Goal: Check status: Check status

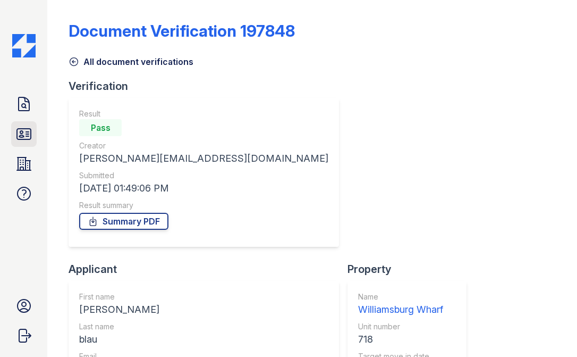
click at [26, 134] on icon at bounding box center [23, 133] width 17 height 17
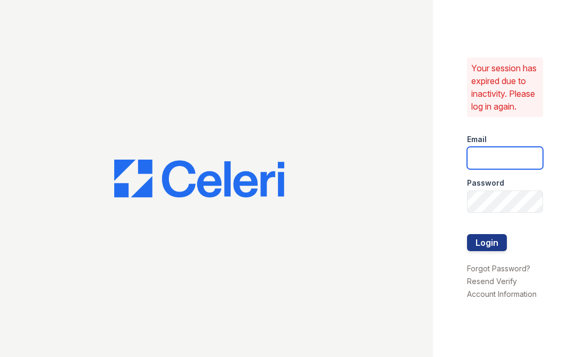
type input "Mindy.Singh@Corcoran.com"
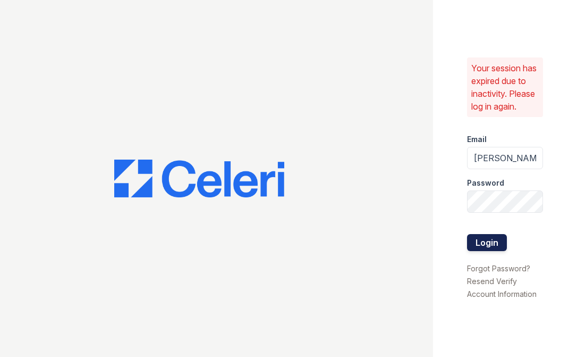
click at [487, 245] on button "Login" at bounding box center [487, 242] width 40 height 17
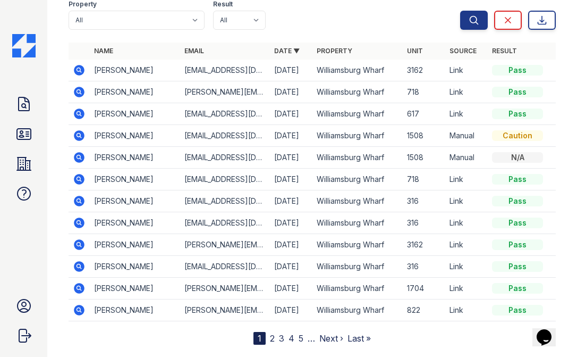
scroll to position [122, 0]
click at [78, 92] on icon at bounding box center [79, 91] width 13 height 13
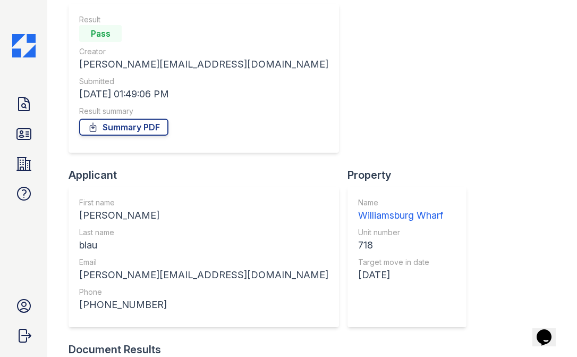
scroll to position [94, 0]
click at [29, 137] on icon at bounding box center [23, 133] width 17 height 17
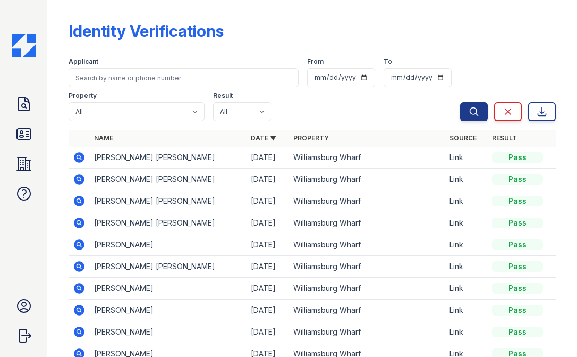
click at [78, 201] on icon at bounding box center [79, 200] width 3 height 3
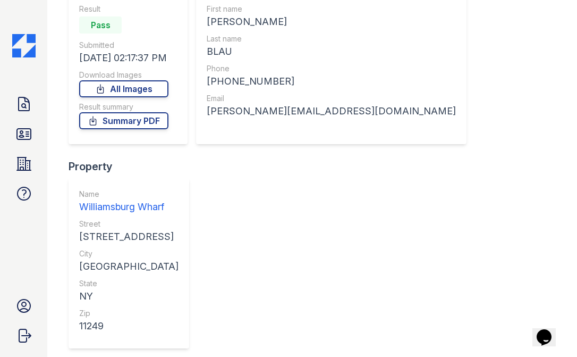
click at [28, 134] on icon at bounding box center [23, 133] width 17 height 17
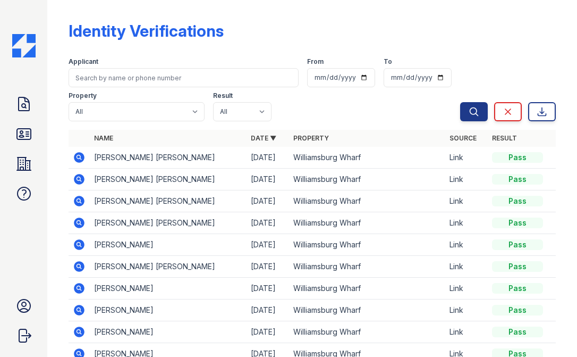
click at [81, 266] on icon at bounding box center [79, 266] width 11 height 11
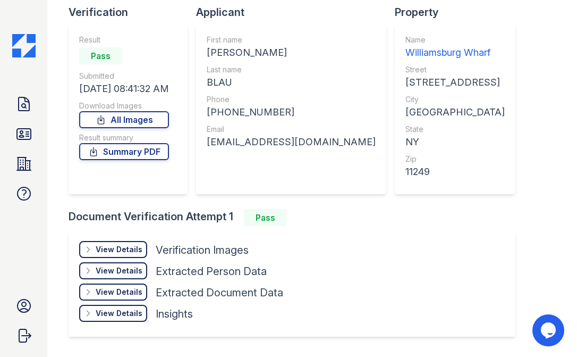
scroll to position [105, 0]
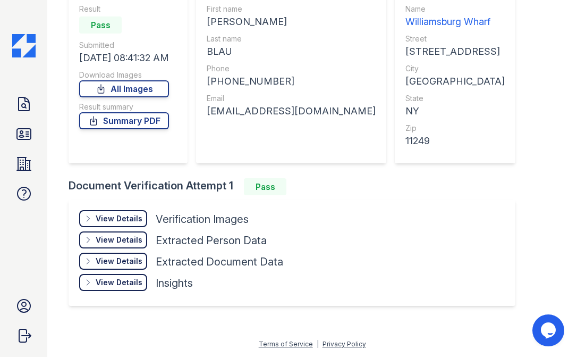
click at [97, 214] on div "View Details Details" at bounding box center [113, 218] width 68 height 17
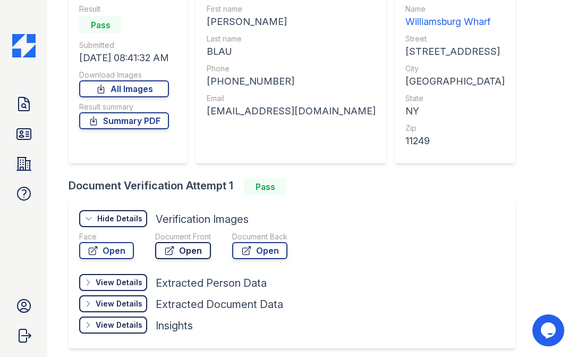
click at [181, 254] on link "Open" at bounding box center [183, 250] width 56 height 17
click at [28, 107] on icon at bounding box center [23, 104] width 17 height 17
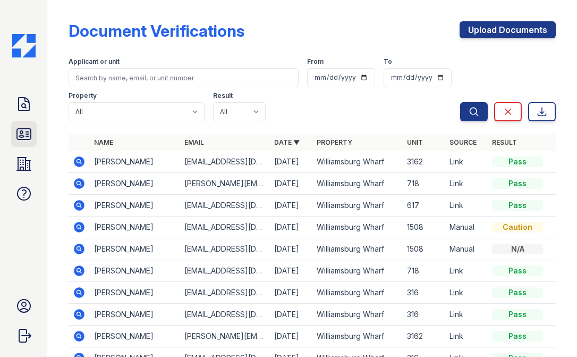
click at [19, 124] on link "ID Verifications" at bounding box center [24, 134] width 26 height 26
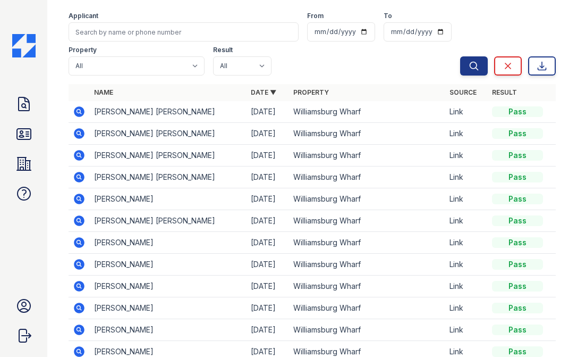
scroll to position [47, 0]
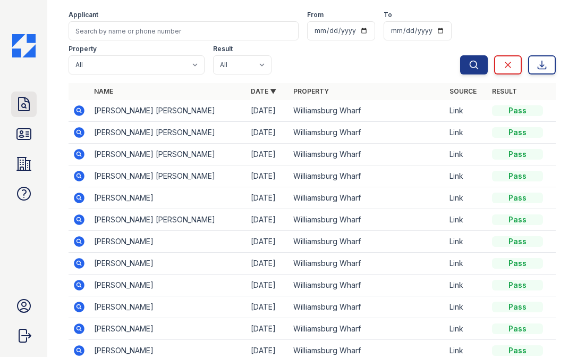
click at [21, 100] on icon at bounding box center [23, 104] width 17 height 17
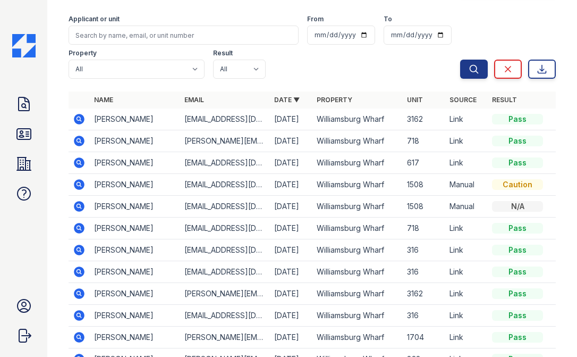
scroll to position [43, 0]
click at [83, 224] on icon at bounding box center [79, 227] width 13 height 13
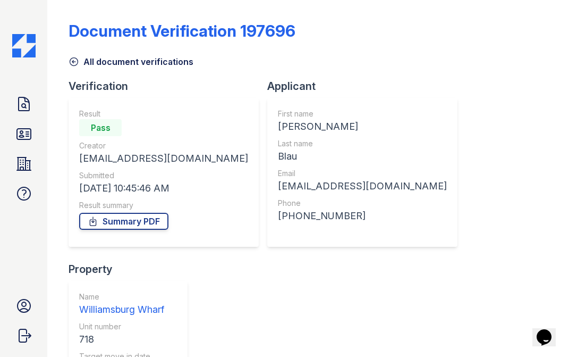
scroll to position [170, 0]
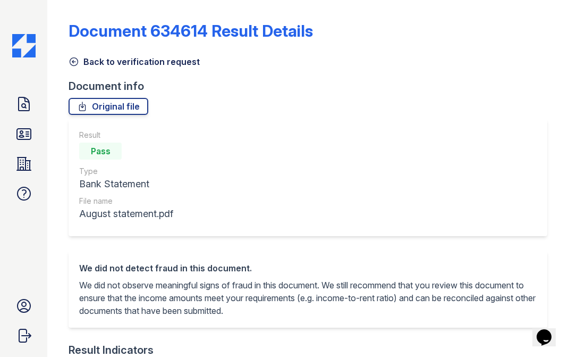
click at [72, 60] on icon at bounding box center [74, 61] width 11 height 11
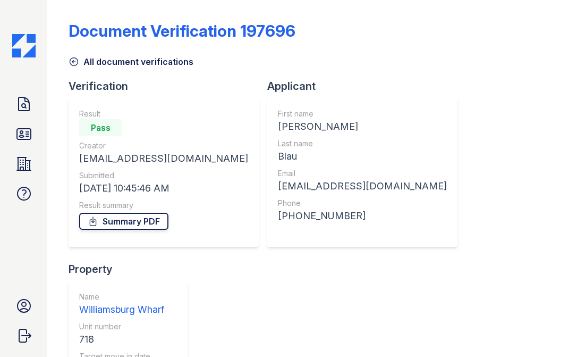
click at [154, 215] on link "Summary PDF" at bounding box center [123, 221] width 89 height 17
click at [157, 17] on div "Document Verification 197696 All document verifications Verification Result Pas…" at bounding box center [312, 319] width 487 height 630
click at [74, 62] on icon at bounding box center [74, 62] width 8 height 8
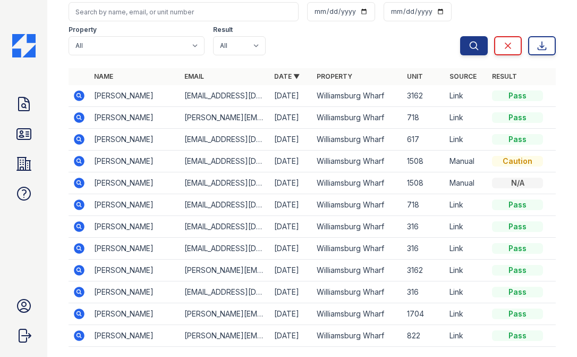
scroll to position [66, 0]
click at [82, 113] on icon at bounding box center [79, 117] width 11 height 11
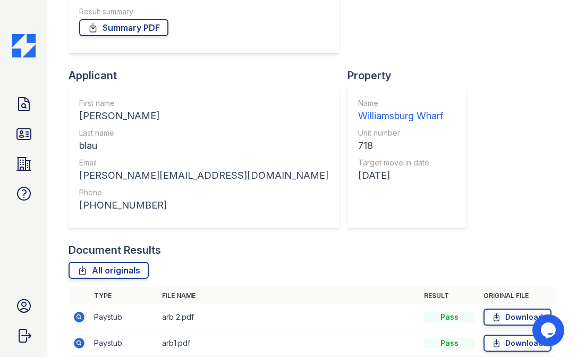
scroll to position [139, 0]
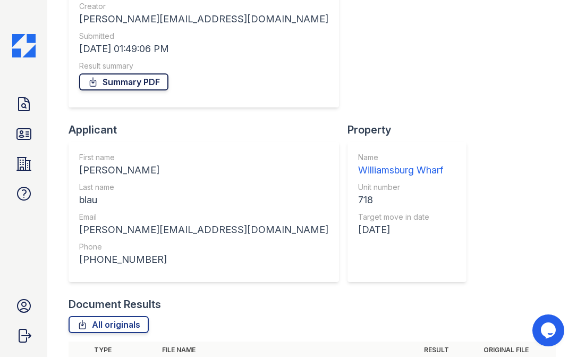
click at [129, 79] on link "Summary PDF" at bounding box center [123, 81] width 89 height 17
